Goal: Task Accomplishment & Management: Use online tool/utility

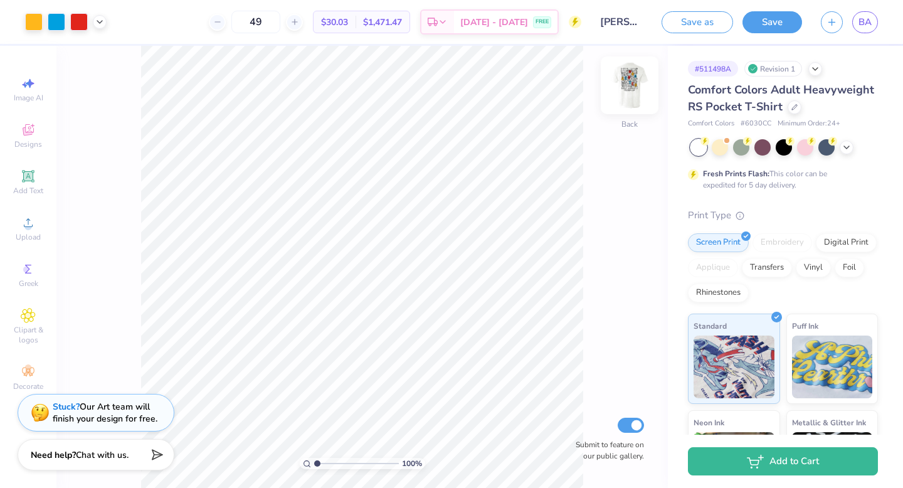
click at [626, 85] on img at bounding box center [630, 85] width 50 height 50
click at [629, 87] on img at bounding box center [630, 85] width 50 height 50
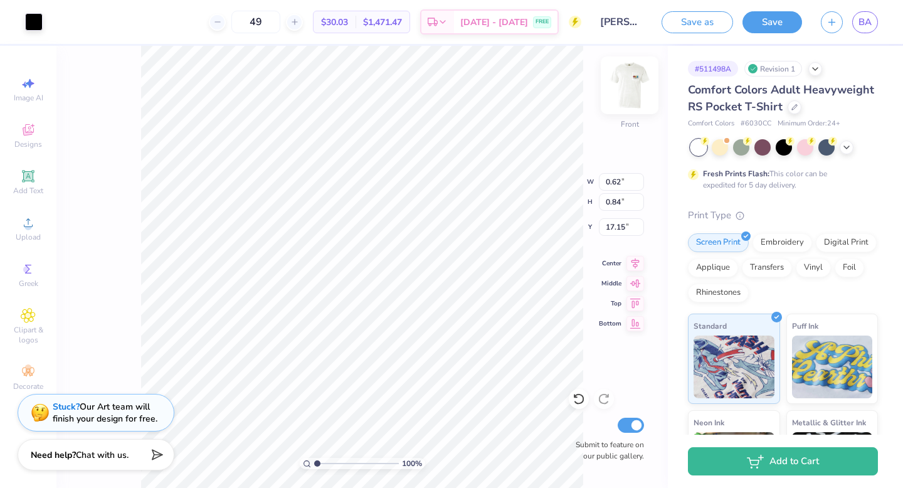
type input "17.13"
click at [573, 400] on icon at bounding box center [579, 399] width 13 height 13
click at [576, 400] on icon at bounding box center [579, 399] width 13 height 13
type input "16.71"
type input "0.62"
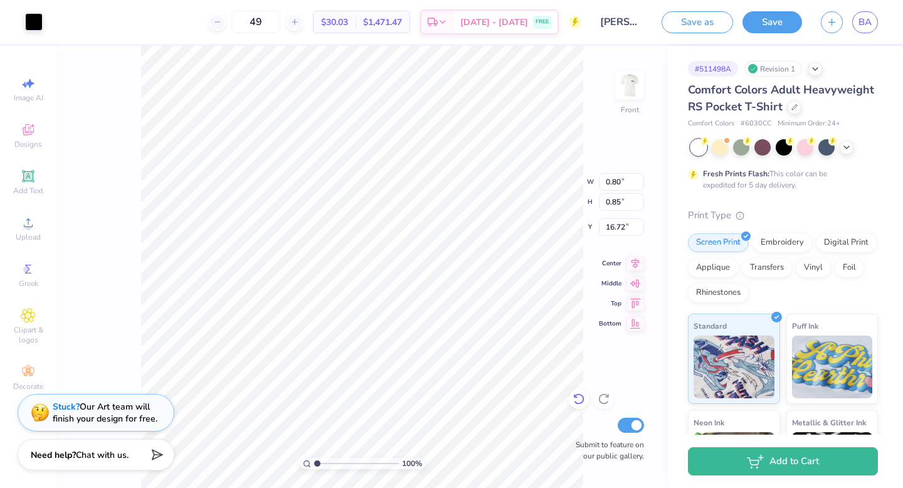
type input "0.84"
type input "16.74"
click at [624, 89] on img at bounding box center [630, 85] width 50 height 50
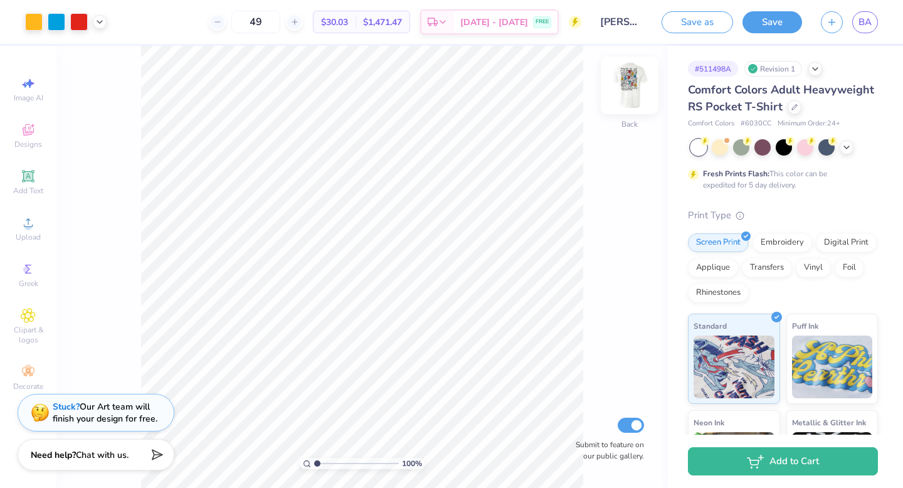
click at [624, 88] on img at bounding box center [630, 85] width 50 height 50
click at [585, 398] on icon at bounding box center [579, 399] width 13 height 13
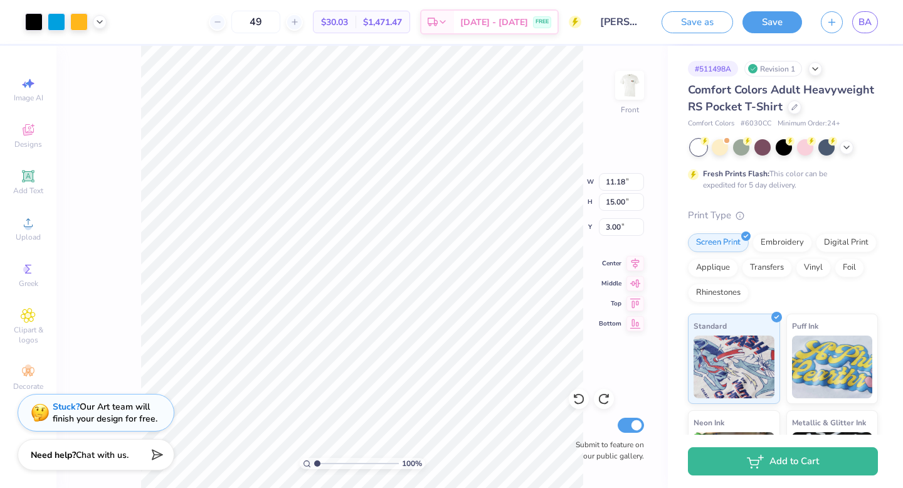
type input "5.68"
type input "12.47"
type input "16.73"
type input "3.31"
click at [848, 146] on icon at bounding box center [847, 146] width 10 height 10
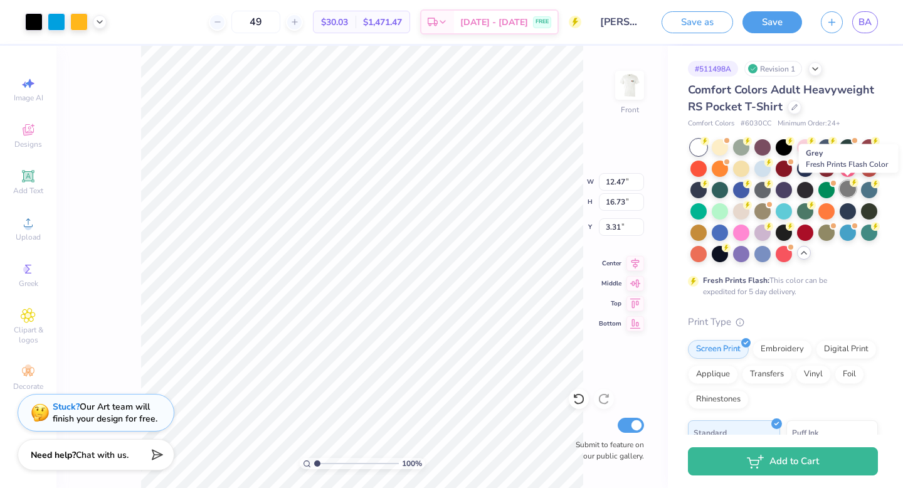
click at [848, 191] on div at bounding box center [848, 189] width 16 height 16
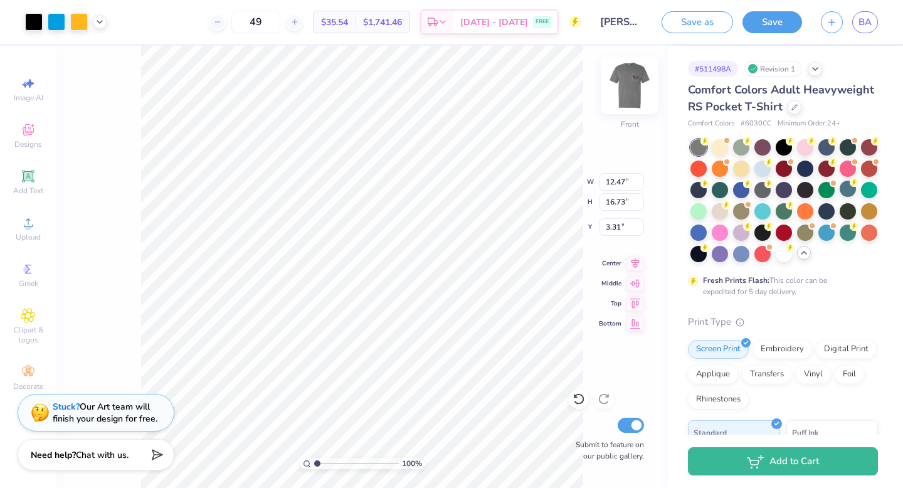
click at [622, 88] on img at bounding box center [630, 85] width 50 height 50
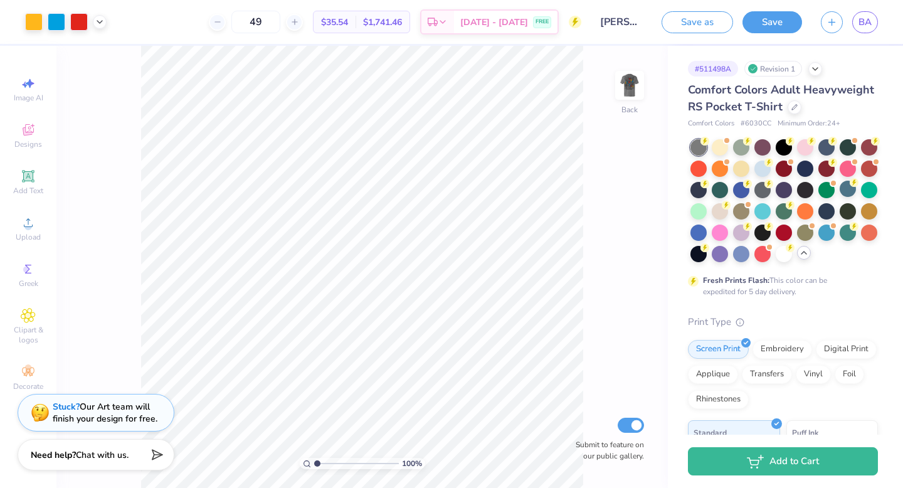
click at [622, 88] on img at bounding box center [629, 85] width 25 height 25
click at [784, 260] on div at bounding box center [784, 253] width 16 height 16
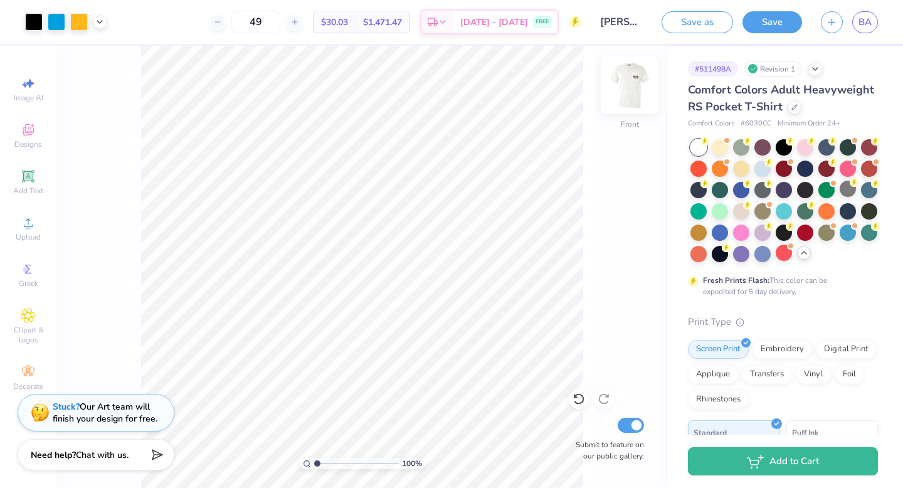
click at [630, 98] on img at bounding box center [630, 85] width 50 height 50
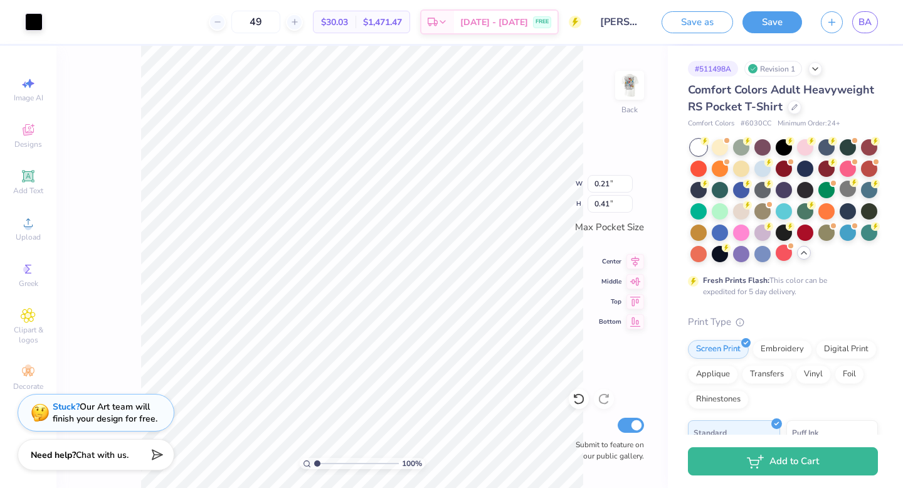
type input "0.95"
type input "1.15"
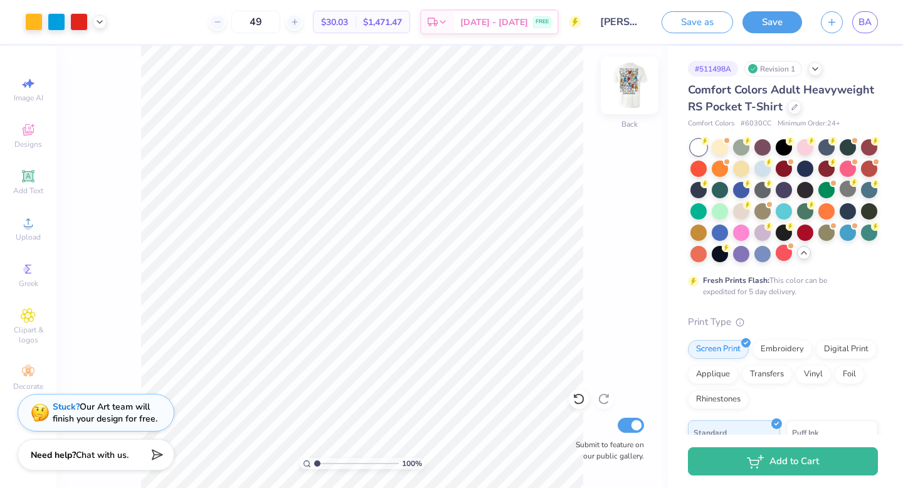
click at [625, 85] on img at bounding box center [630, 85] width 50 height 50
click at [625, 86] on img at bounding box center [630, 85] width 50 height 50
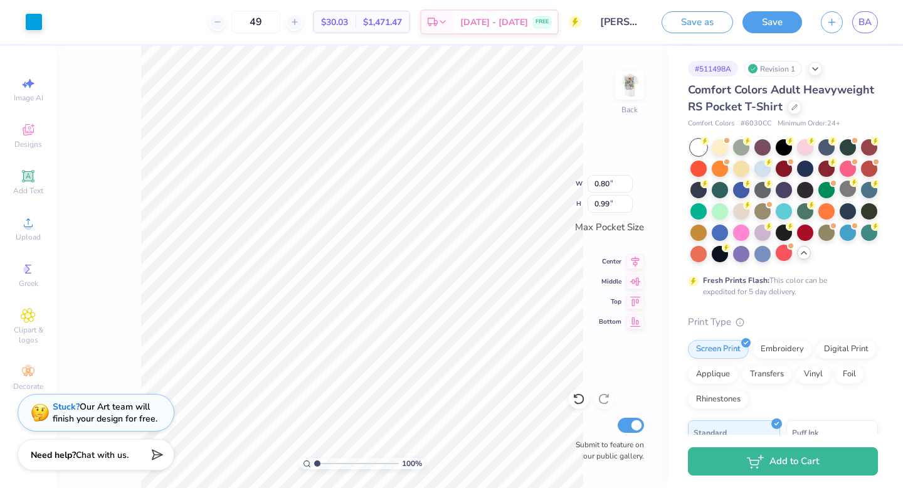
type input "0.80"
type input "0.99"
type input "0.21"
type input "0.41"
type input "0.80"
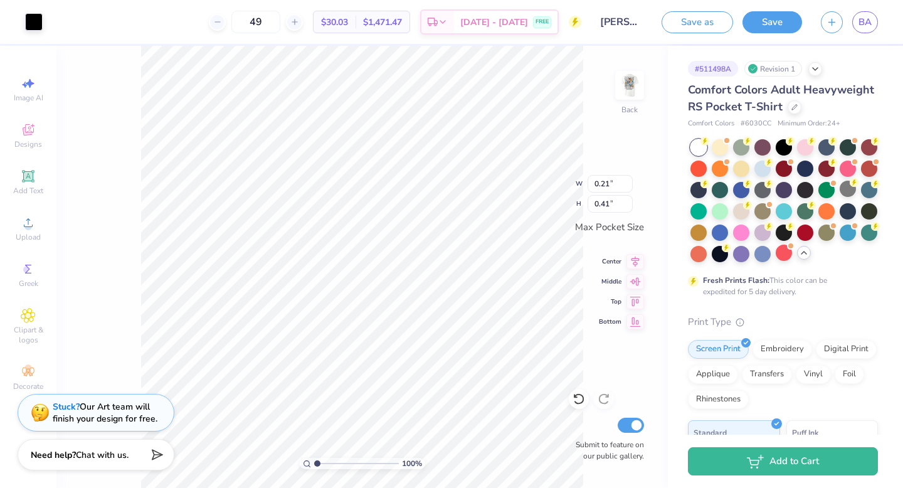
type input "0.99"
click at [580, 401] on icon at bounding box center [579, 399] width 13 height 13
click at [95, 162] on div "100 % Back Submit to feature on our public gallery." at bounding box center [362, 267] width 612 height 442
click at [30, 316] on icon at bounding box center [28, 315] width 6 height 6
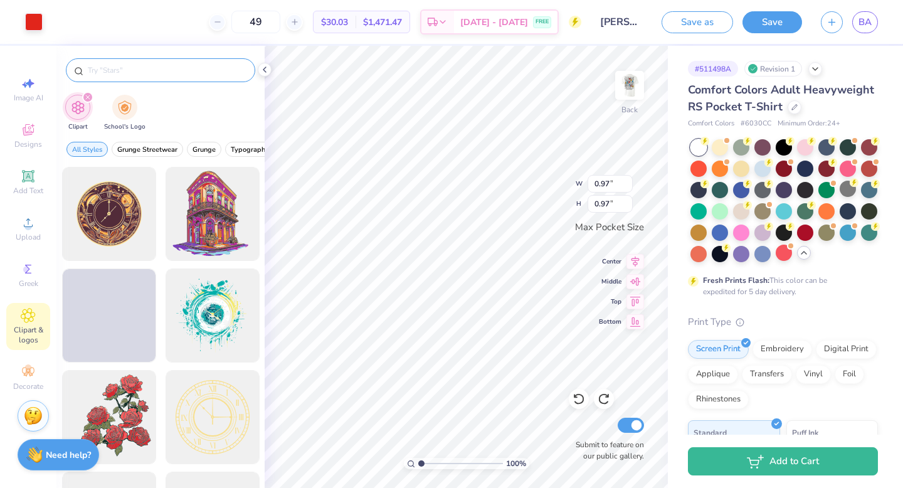
click at [137, 70] on input "text" at bounding box center [167, 70] width 161 height 13
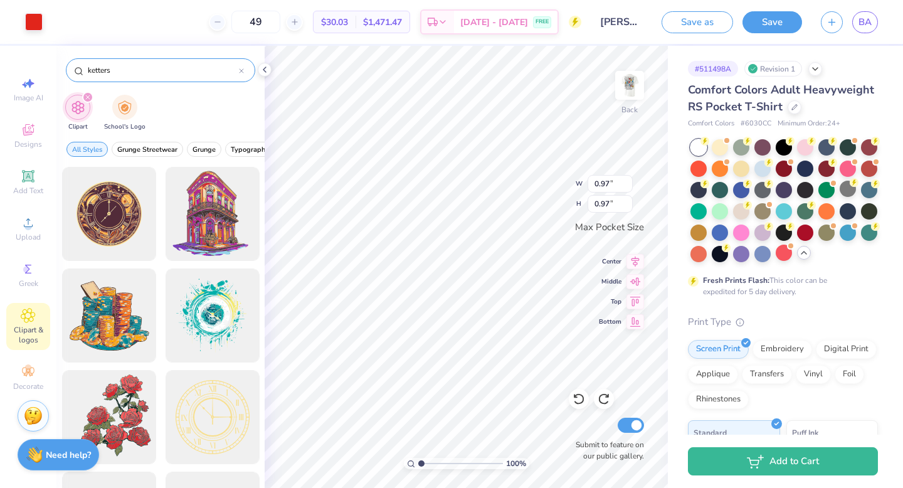
type input "kettersx"
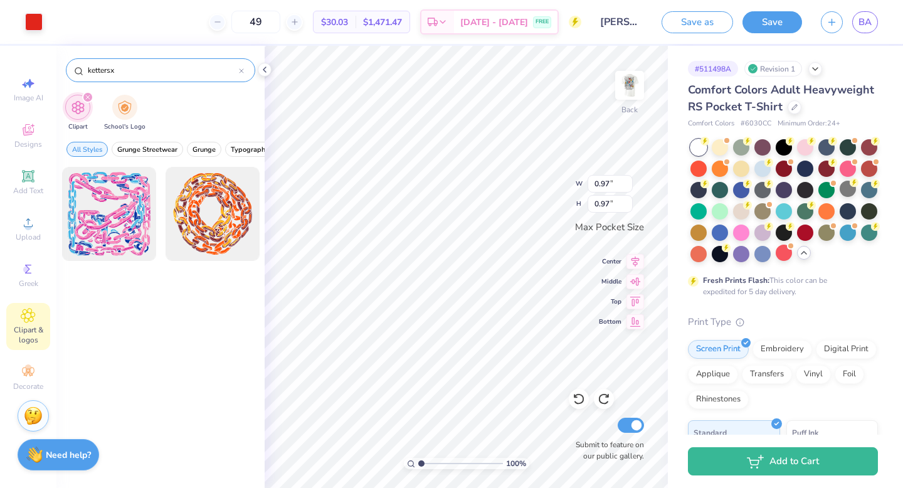
click at [242, 70] on icon at bounding box center [241, 70] width 5 height 5
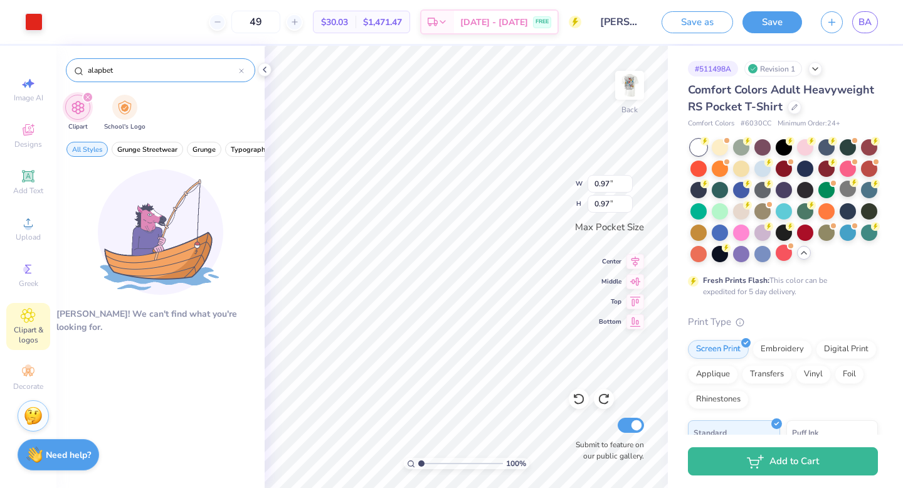
type input "alapbet"
click at [7, 199] on div "Image AI Designs Add Text Upload Greek Clipart & logos Decorate" at bounding box center [28, 234] width 44 height 326
click at [16, 189] on span "Add Text" at bounding box center [28, 191] width 30 height 10
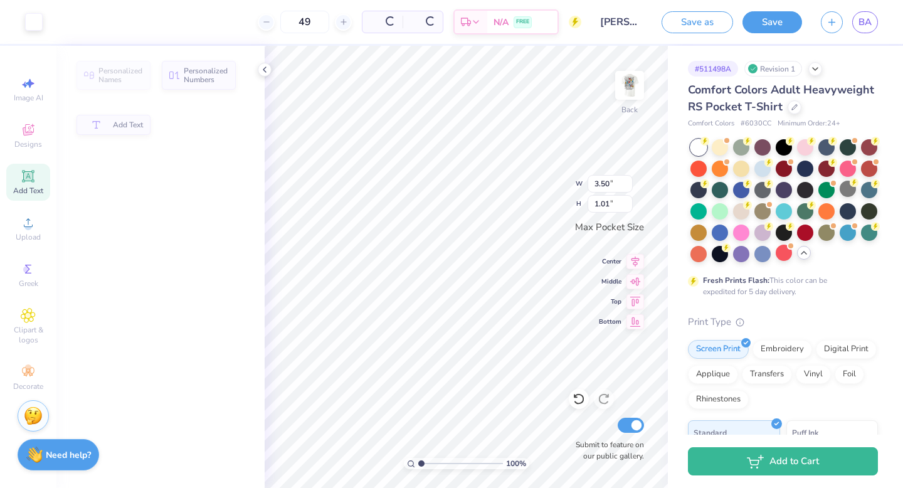
type input "3.50"
type input "1.01"
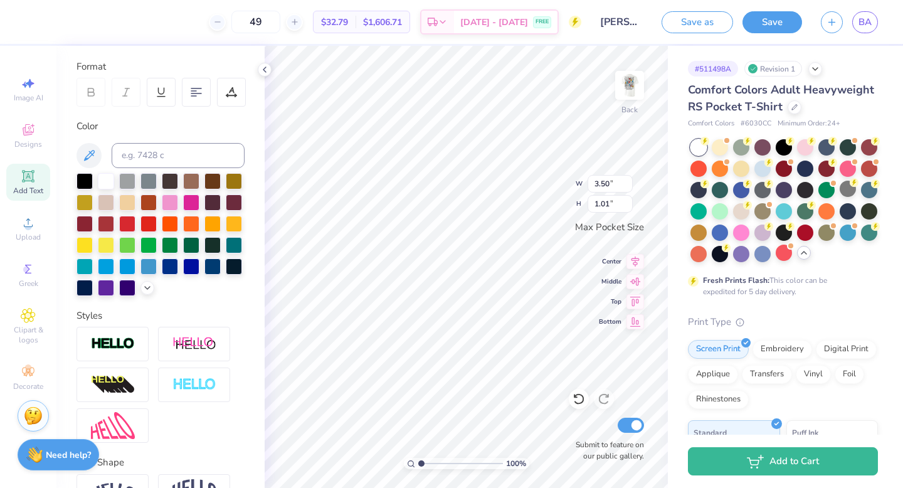
scroll to position [241, 0]
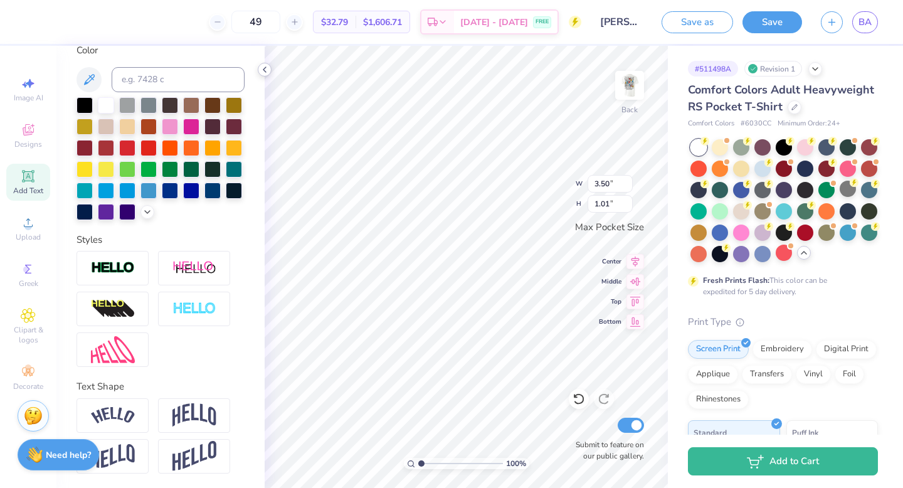
click at [263, 72] on icon at bounding box center [265, 70] width 10 height 10
click at [268, 68] on icon at bounding box center [265, 70] width 10 height 10
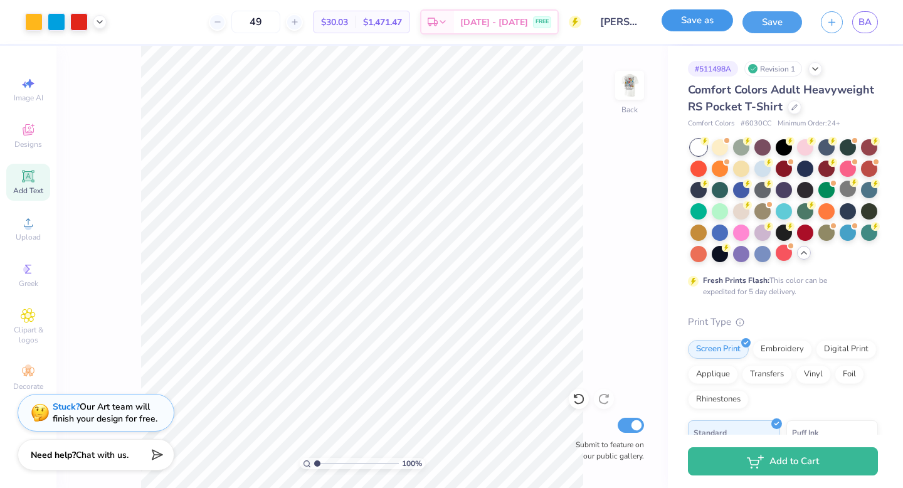
click at [676, 21] on button "Save as" at bounding box center [698, 20] width 72 height 22
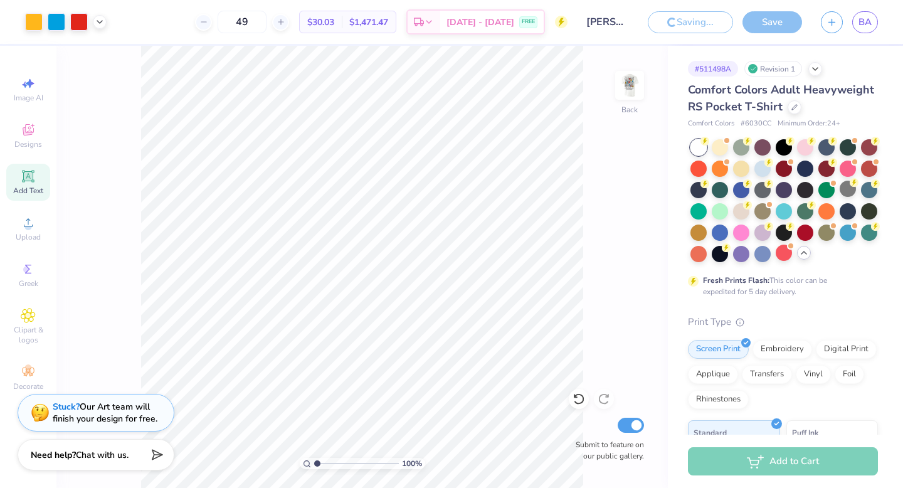
click at [611, 21] on input "[PERSON_NAME] : [PERSON_NAME][GEOGRAPHIC_DATA]" at bounding box center [607, 21] width 61 height 25
click at [627, 21] on input "[PERSON_NAME] : [PERSON_NAME][GEOGRAPHIC_DATA]" at bounding box center [607, 21] width 61 height 25
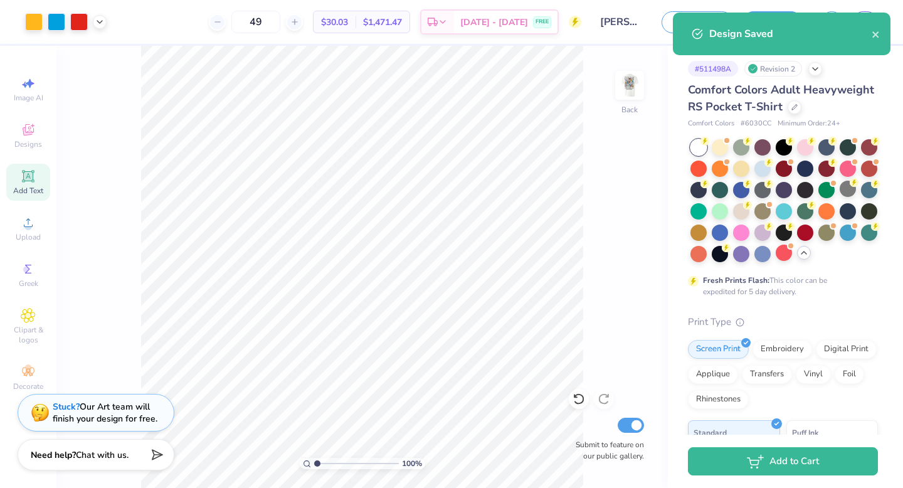
click at [883, 35] on div "Design Saved" at bounding box center [782, 34] width 218 height 43
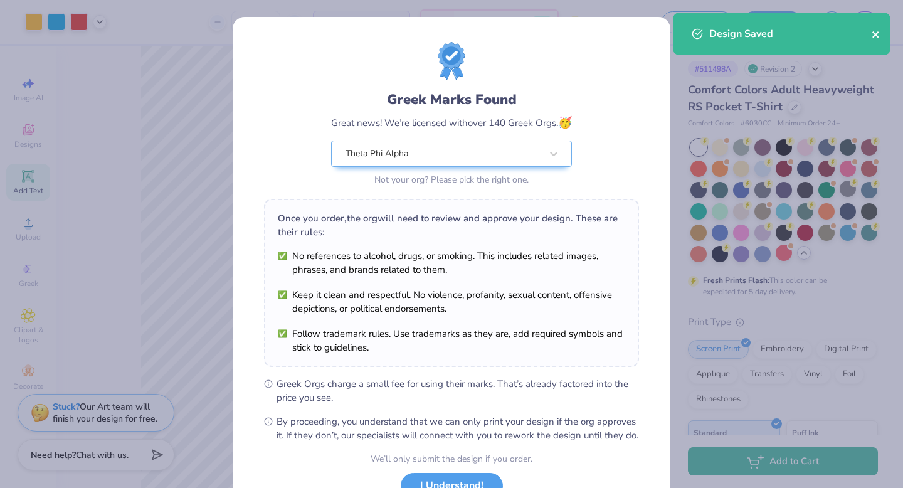
click at [878, 36] on icon "close" at bounding box center [876, 34] width 6 height 6
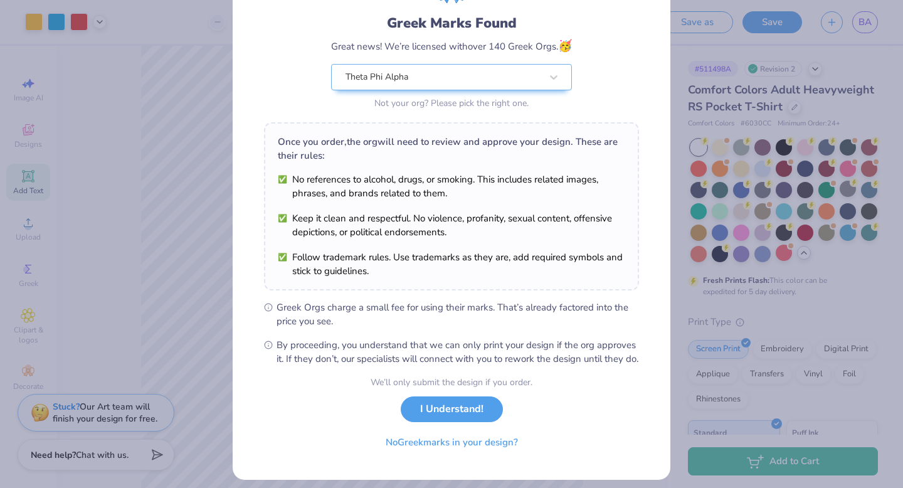
scroll to position [99, 0]
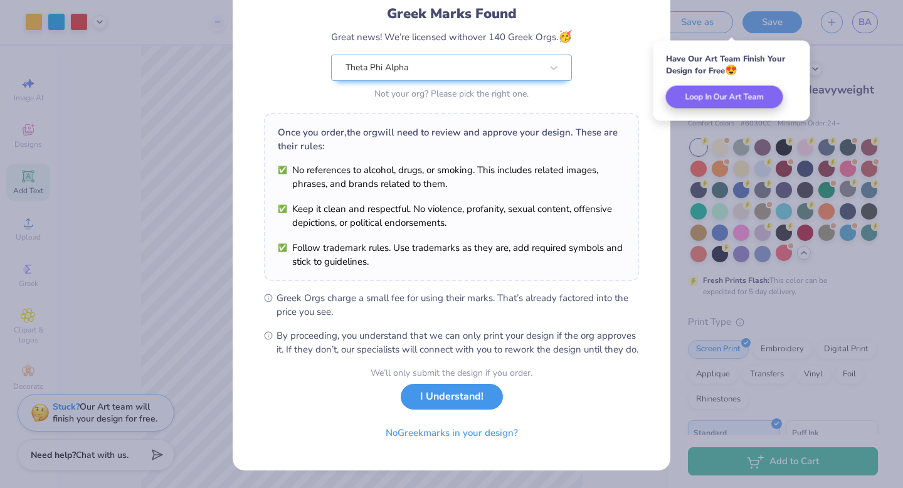
click at [443, 400] on button "I Understand!" at bounding box center [452, 397] width 102 height 26
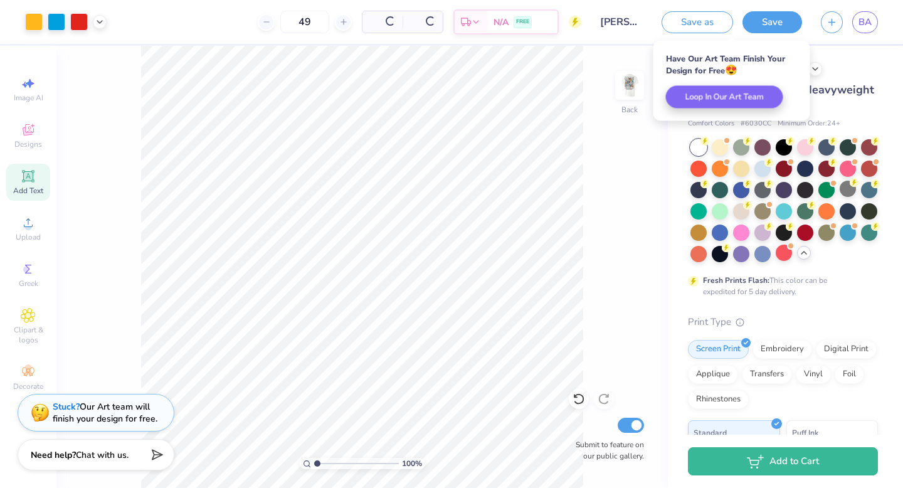
scroll to position [0, 0]
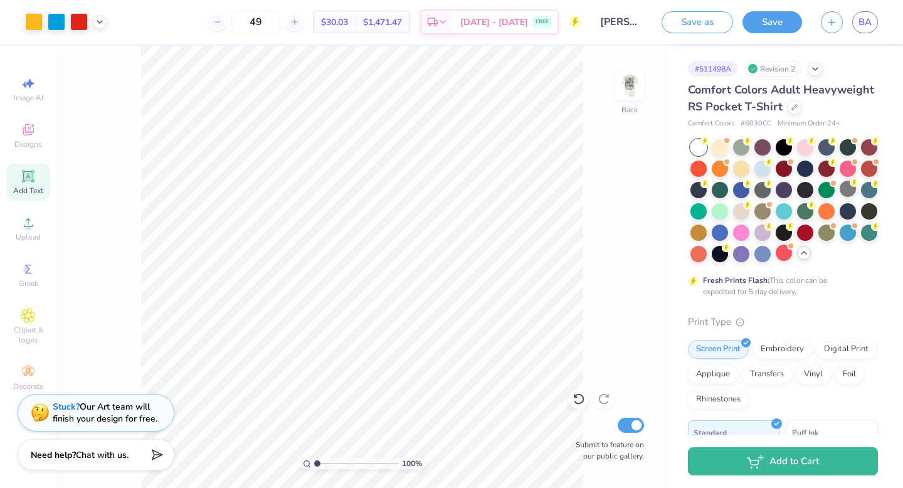
click at [639, 19] on input "[PERSON_NAME] : [PERSON_NAME][GEOGRAPHIC_DATA]" at bounding box center [621, 21] width 61 height 25
click at [635, 20] on input "[PERSON_NAME] : [PERSON_NAME][GEOGRAPHIC_DATA]" at bounding box center [621, 21] width 61 height 25
click at [637, 22] on input "[PERSON_NAME] : [PERSON_NAME][GEOGRAPHIC_DATA]" at bounding box center [621, 21] width 61 height 25
click at [753, 23] on button "Save" at bounding box center [773, 20] width 60 height 22
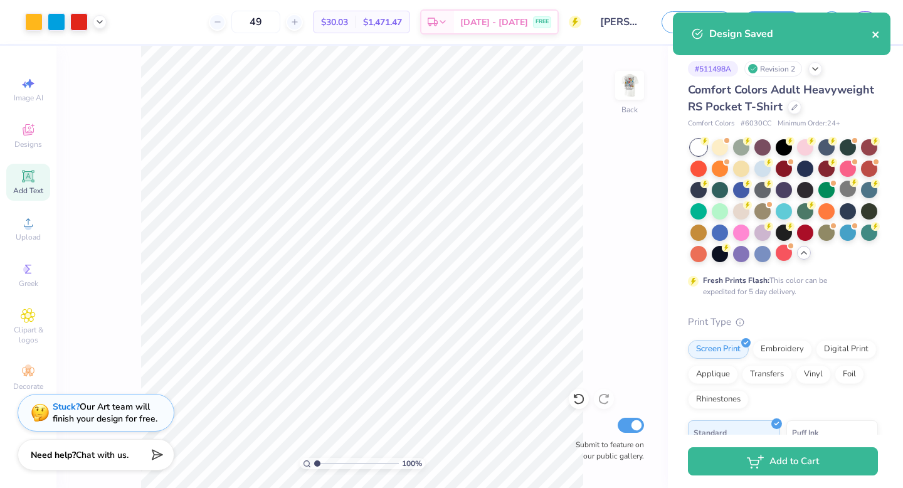
click at [880, 33] on div "Design Saved" at bounding box center [782, 34] width 218 height 43
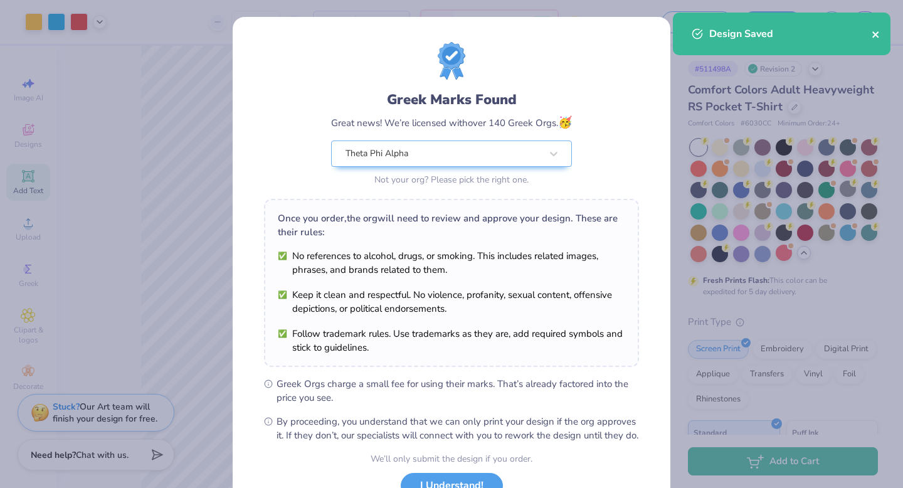
click at [874, 35] on icon "close" at bounding box center [876, 34] width 9 height 10
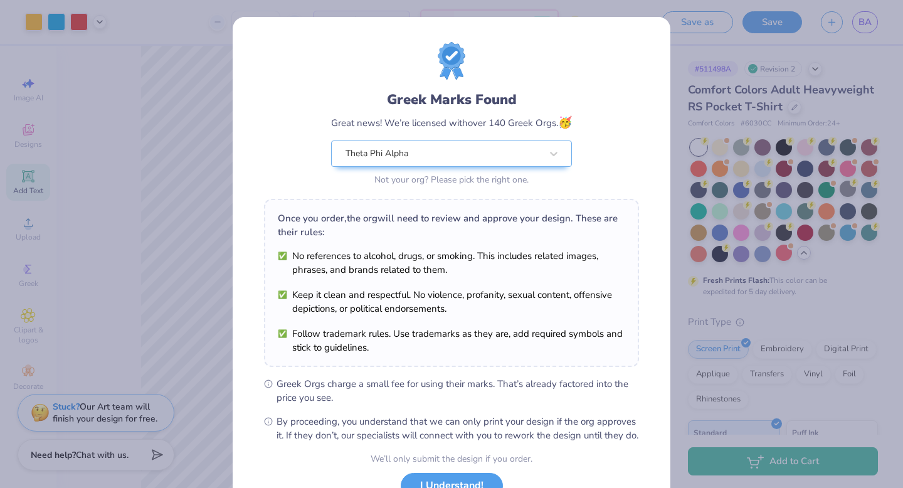
scroll to position [99, 0]
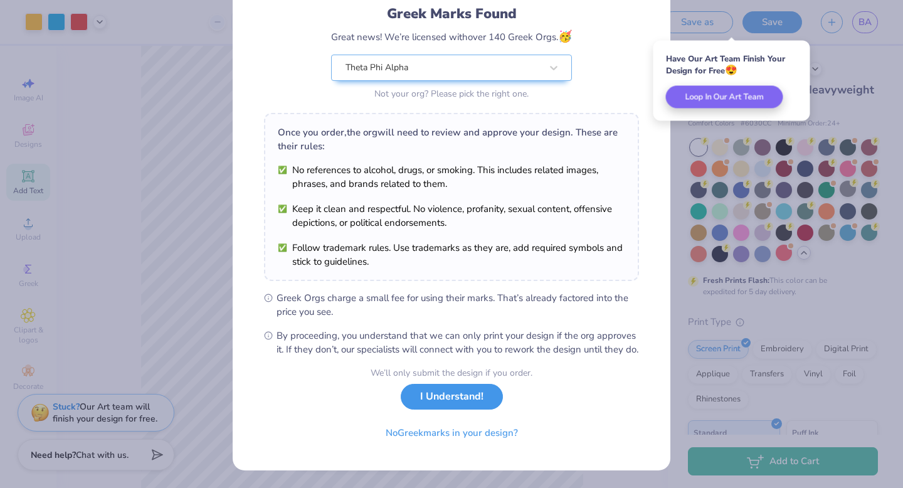
click at [438, 407] on button "I Understand!" at bounding box center [452, 397] width 102 height 26
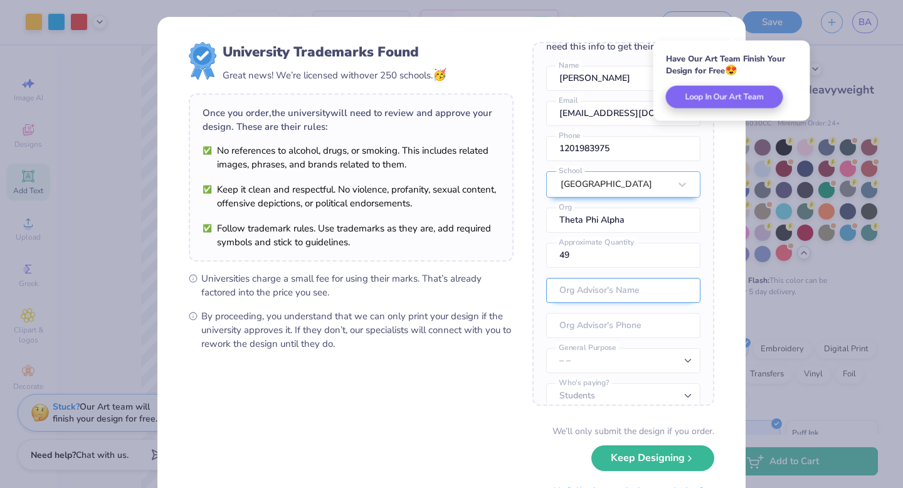
scroll to position [46, 0]
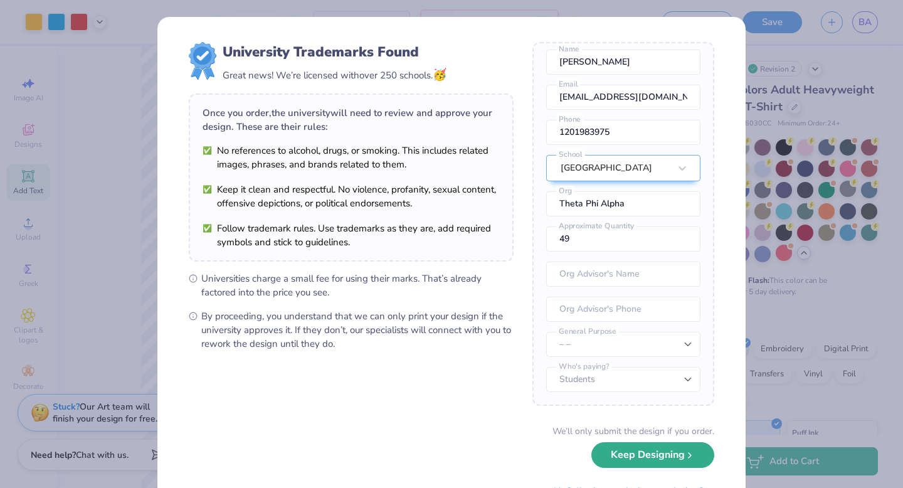
click at [644, 458] on button "Keep Designing" at bounding box center [653, 455] width 123 height 26
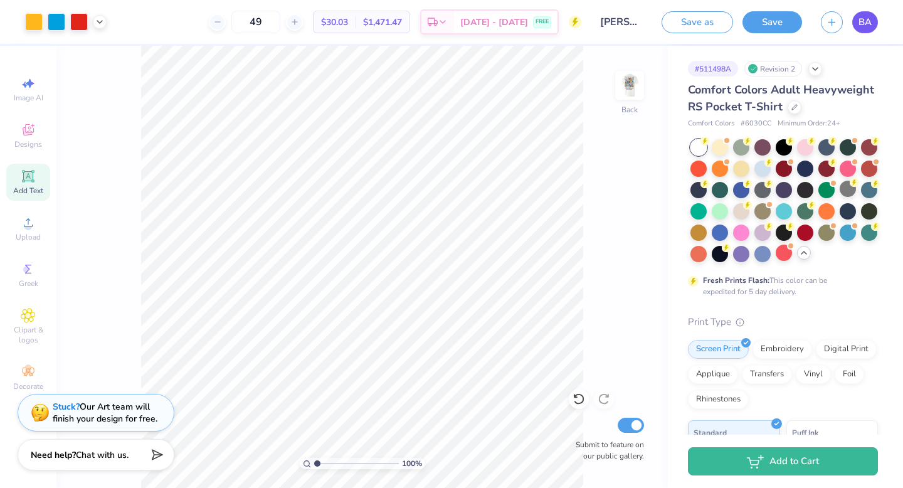
click at [864, 19] on span "BA" at bounding box center [865, 22] width 13 height 14
